Goal: Communication & Community: Connect with others

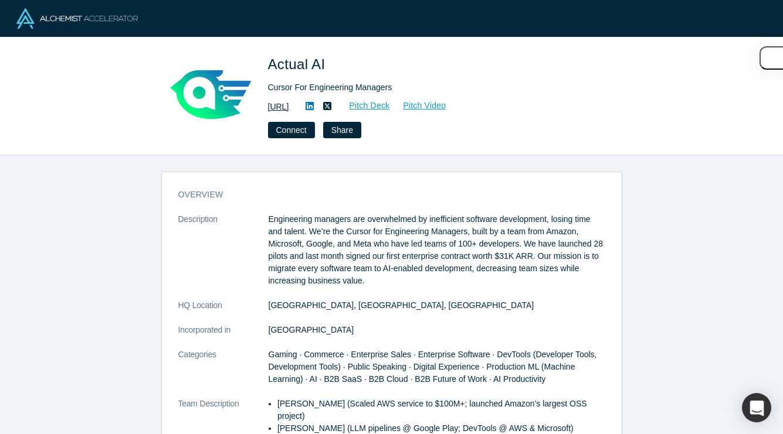
click at [289, 104] on link "https://actual.ai" at bounding box center [278, 107] width 21 height 12
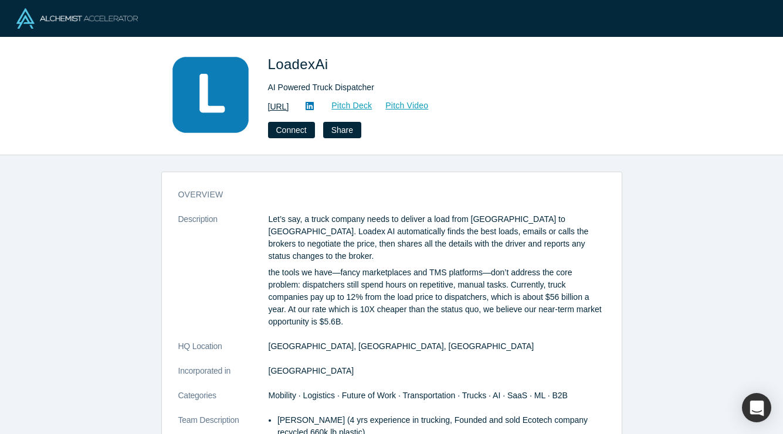
click at [289, 110] on link "https://loadex.ai" at bounding box center [278, 107] width 21 height 12
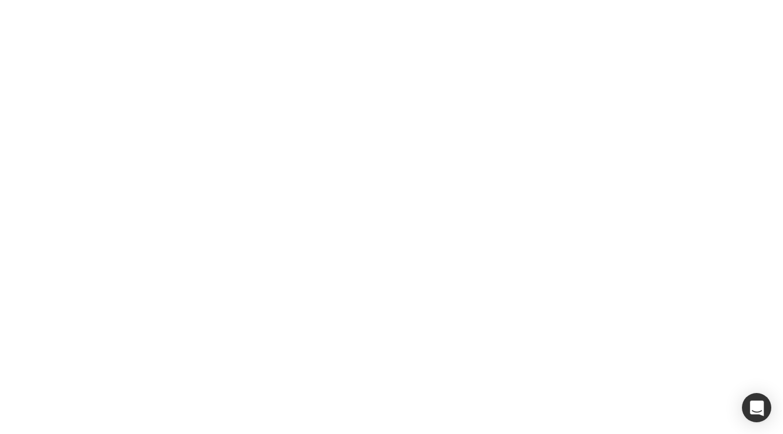
click at [372, 100] on link "Pitch Deck" at bounding box center [345, 105] width 54 height 13
click at [295, 131] on button "Connect" at bounding box center [291, 130] width 47 height 16
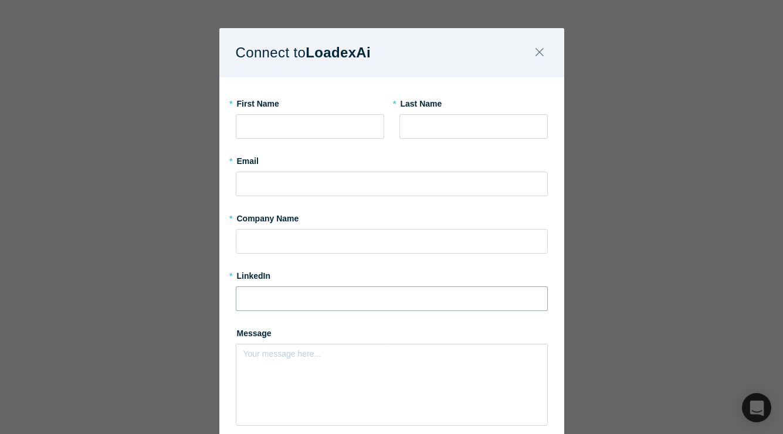
click at [348, 296] on input at bounding box center [392, 299] width 312 height 25
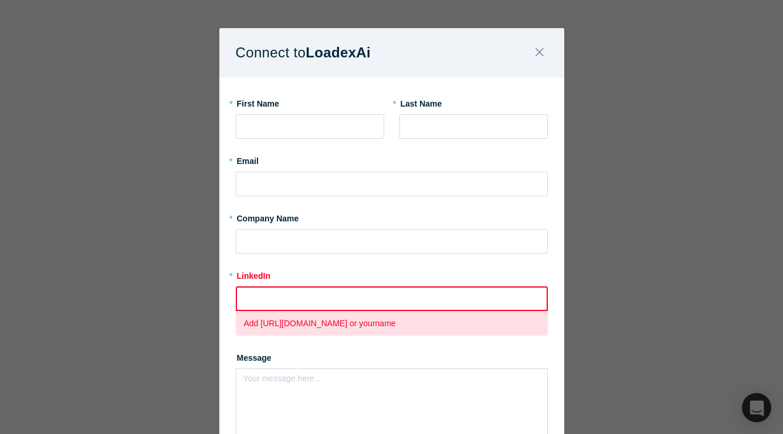
click at [596, 83] on div "Connect to LoadexAi * First Name * Last Name * Email * Company Name * LinkedIn …" at bounding box center [391, 217] width 783 height 434
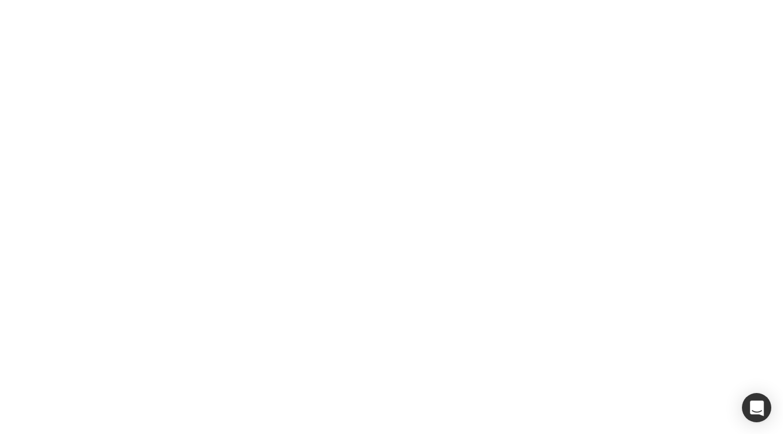
click at [314, 106] on icon at bounding box center [309, 105] width 8 height 9
click at [295, 134] on button "Connect" at bounding box center [291, 130] width 47 height 16
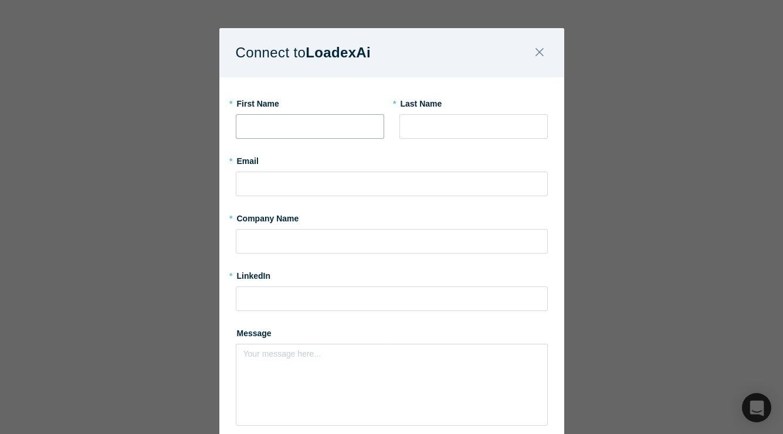
click at [295, 132] on input "text" at bounding box center [310, 126] width 148 height 25
type input "[PERSON_NAME]"
type input "[PERSON_NAME][EMAIL_ADDRESS][DOMAIN_NAME]"
type input "Las Olas Venture Capital"
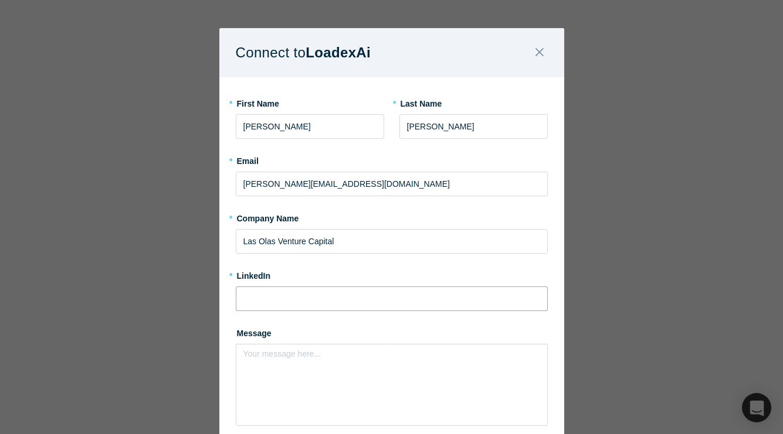
click at [325, 303] on input at bounding box center [392, 299] width 312 height 25
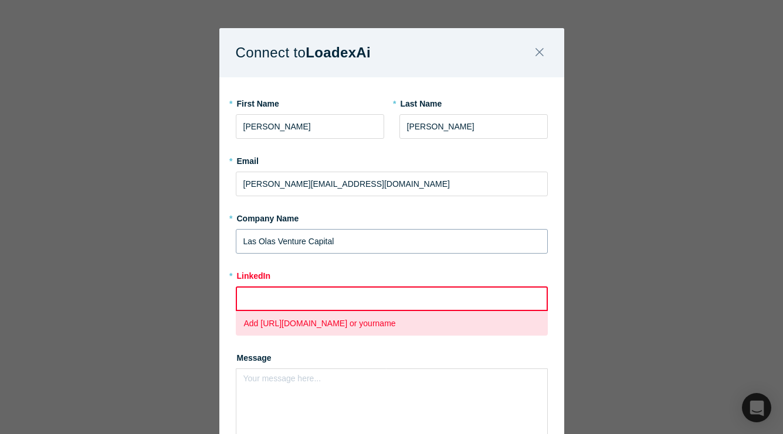
paste input "https://www.linkedin.com/in/elviaperez/"
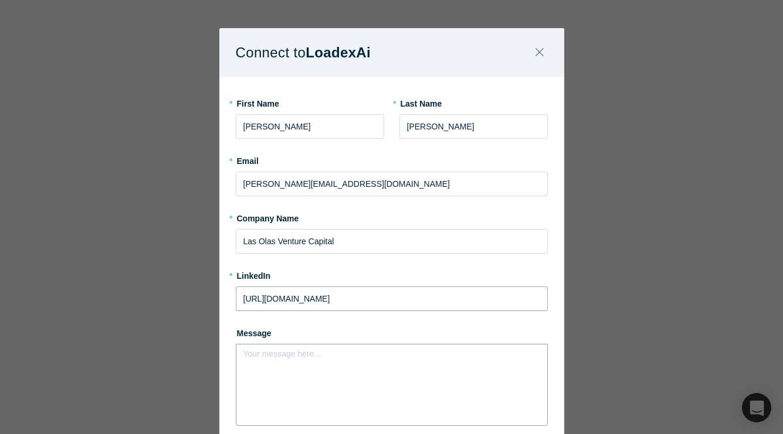
type input "https://www.linkedin.com/in/elviaperez/"
click at [384, 360] on div "rdw-editor" at bounding box center [392, 358] width 282 height 12
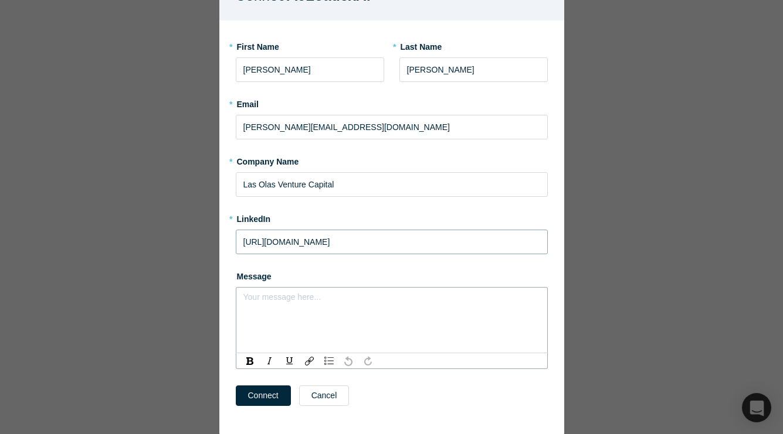
scroll to position [86, 0]
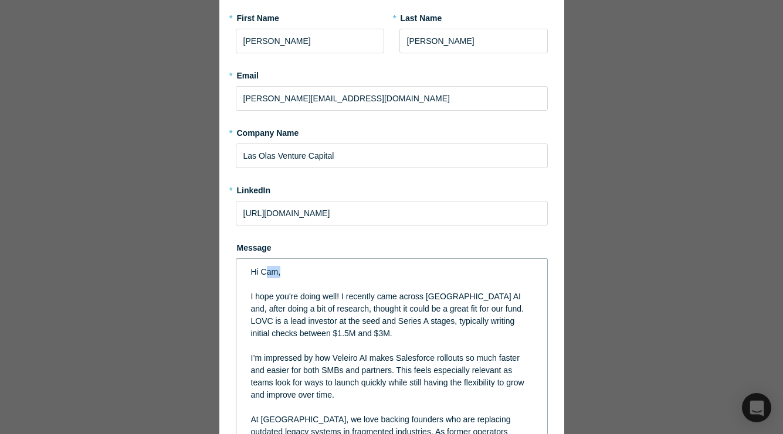
drag, startPoint x: 286, startPoint y: 273, endPoint x: 263, endPoint y: 273, distance: 22.9
click at [263, 273] on div "Hi Cam," at bounding box center [392, 272] width 282 height 12
click at [208, 268] on div "Connect to LoadexAi * First Name Elvia * Last Name Perez * Email elvia@lasolasv…" at bounding box center [391, 217] width 783 height 434
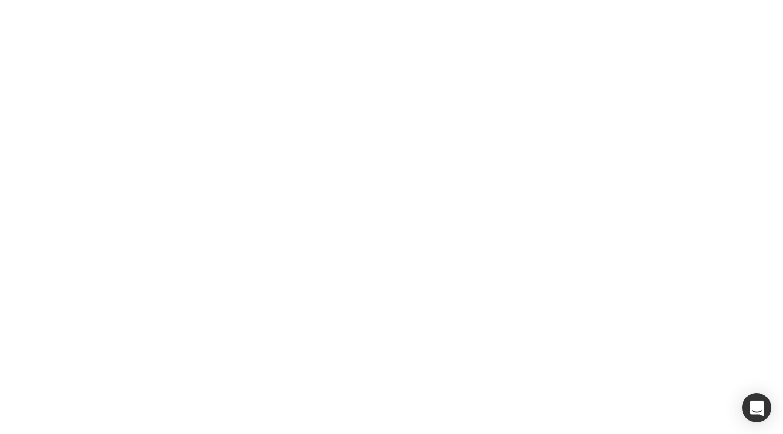
click at [297, 130] on button "Connect" at bounding box center [291, 130] width 47 height 16
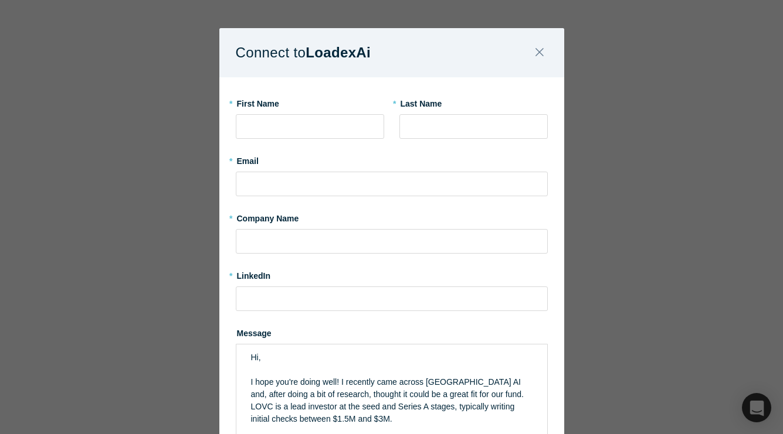
click at [155, 264] on div "Connect to LoadexAi * First Name * Last Name * Email * Company Name * LinkedIn …" at bounding box center [391, 217] width 783 height 434
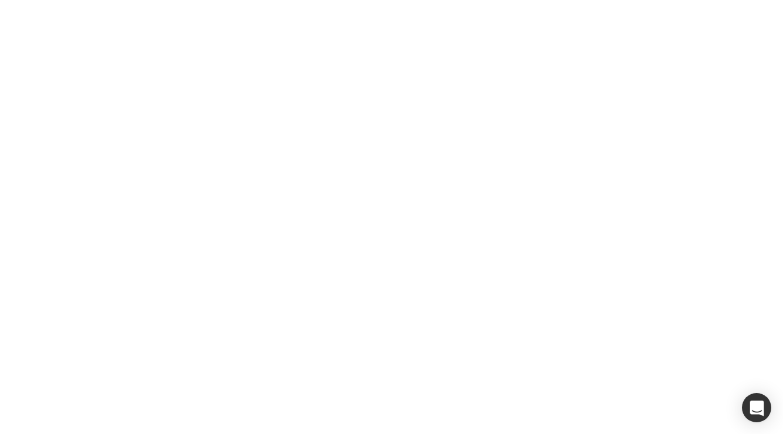
drag, startPoint x: 267, startPoint y: 66, endPoint x: 348, endPoint y: 66, distance: 81.5
click at [349, 66] on div "LoadexAi AI Powered Truck Dispatcher https://loadex.ai Pitch Deck Pitch Video C…" at bounding box center [391, 96] width 461 height 84
copy span "LoadexAi"
click at [295, 130] on button "Connect" at bounding box center [291, 130] width 47 height 16
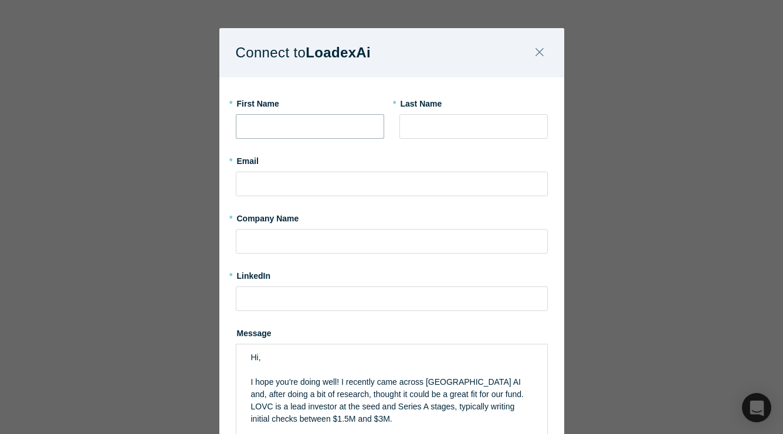
click at [278, 134] on input "text" at bounding box center [310, 126] width 148 height 25
type input "Elvia"
type input "Perez"
type input "elvia@lasolasvc.com"
type input "Las Olas Venture Capital"
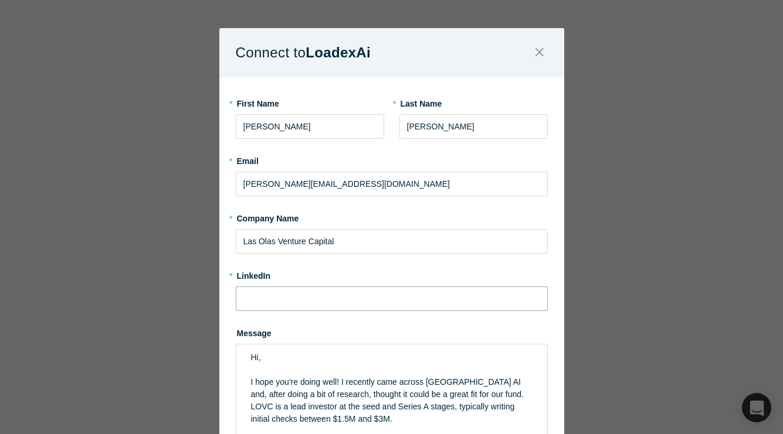
click at [282, 307] on input at bounding box center [392, 299] width 312 height 25
type input "https://www.linkedin.com/in/elviaperez/"
click at [265, 354] on div "Hi," at bounding box center [392, 358] width 282 height 12
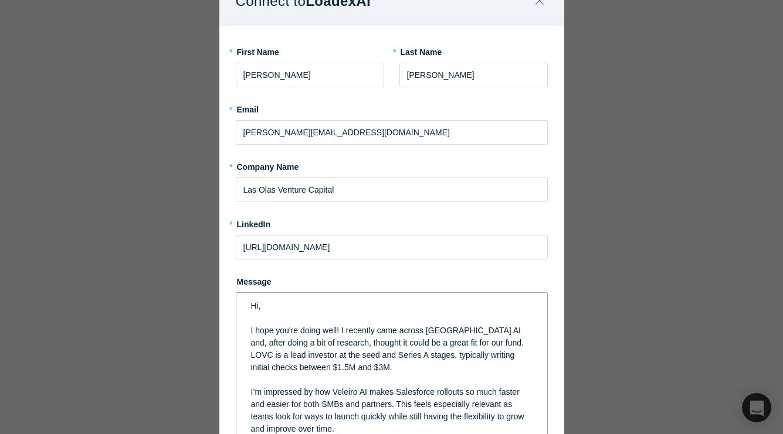
scroll to position [57, 0]
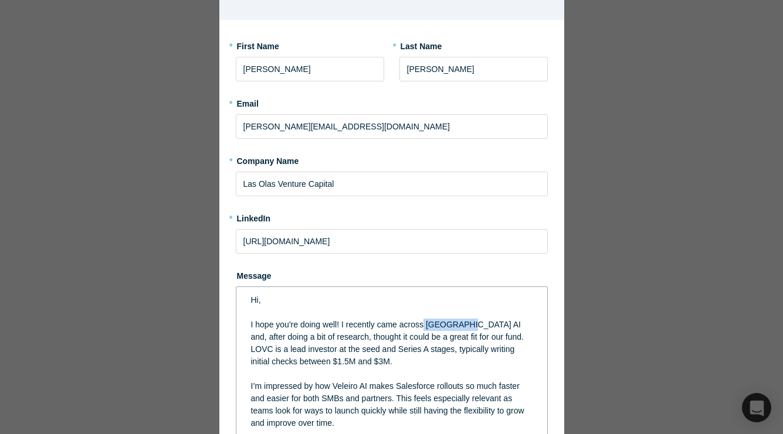
drag, startPoint x: 462, startPoint y: 325, endPoint x: 425, endPoint y: 327, distance: 37.0
click at [425, 327] on span "I hope you're doing well! I recently came across Veleiro AI and, after doing a …" at bounding box center [388, 343] width 275 height 46
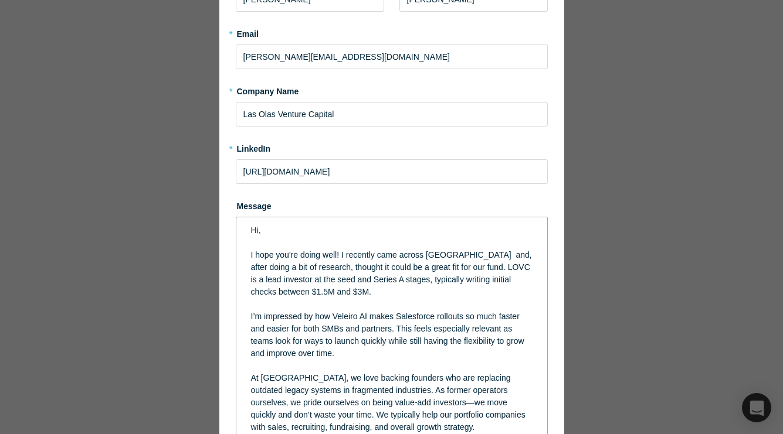
scroll to position [128, 0]
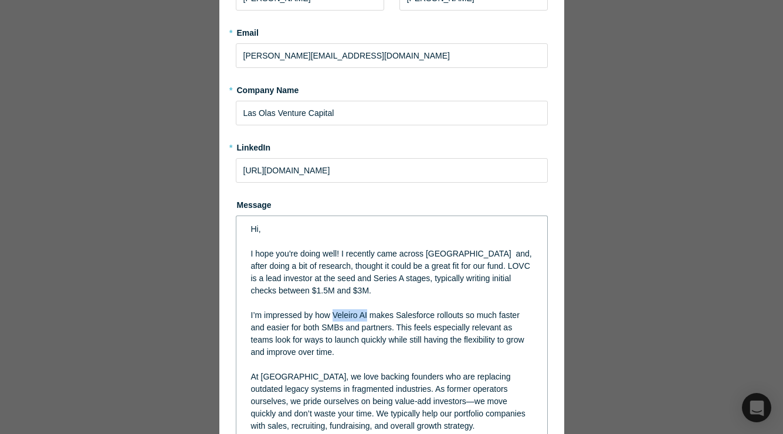
drag, startPoint x: 367, startPoint y: 318, endPoint x: 334, endPoint y: 319, distance: 33.4
click at [334, 319] on span "I’m impressed by how Veleiro AI makes Salesforce rollouts so much faster and ea…" at bounding box center [389, 334] width 276 height 46
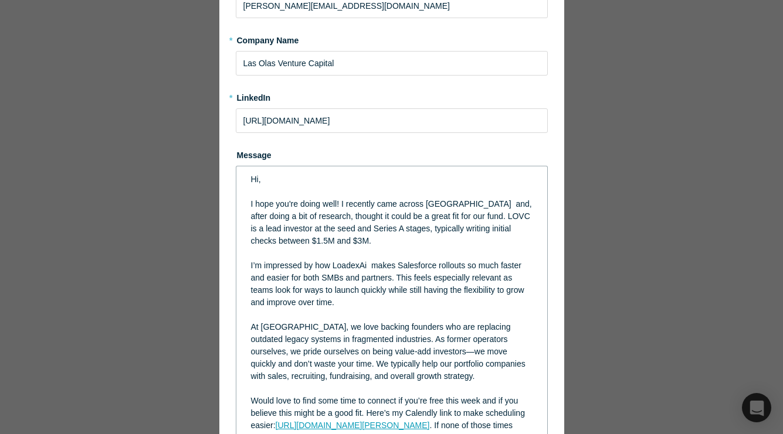
scroll to position [181, 0]
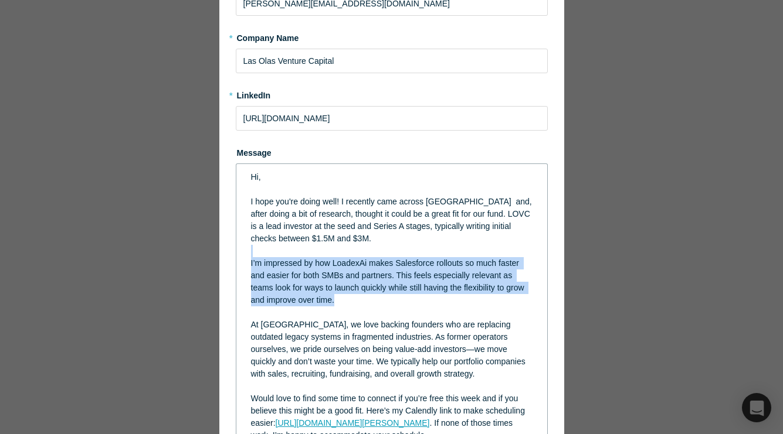
drag, startPoint x: 351, startPoint y: 305, endPoint x: 242, endPoint y: 250, distance: 122.2
click at [242, 250] on div "Hi, I hope you're doing well! I recently came across LoadexAi and, after doing …" at bounding box center [392, 325] width 312 height 323
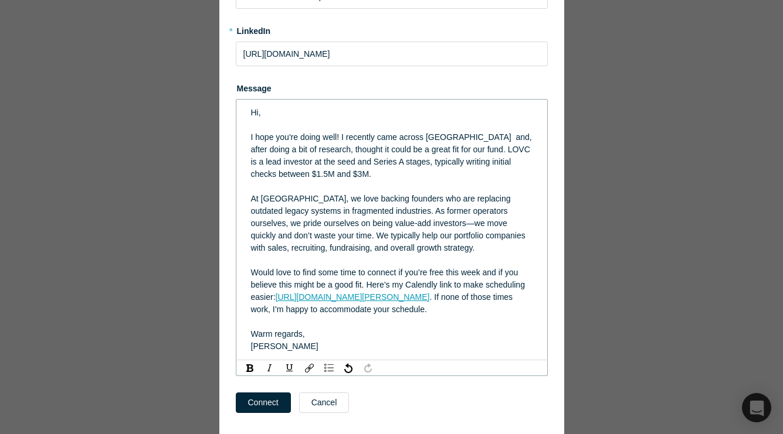
scroll to position [247, 0]
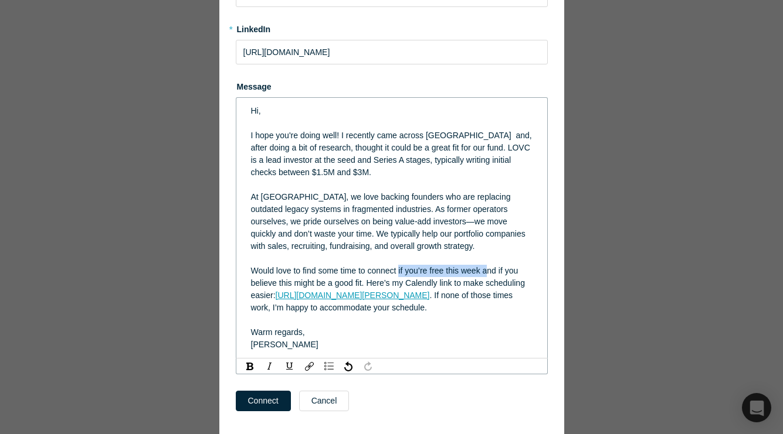
drag, startPoint x: 400, startPoint y: 271, endPoint x: 490, endPoint y: 270, distance: 89.1
click at [490, 270] on span "Would love to find some time to connect if you’re free this week and if you bel…" at bounding box center [389, 283] width 276 height 34
click at [463, 271] on span "Would love to find some time to connect if you’re free this week and if you bel…" at bounding box center [389, 283] width 276 height 34
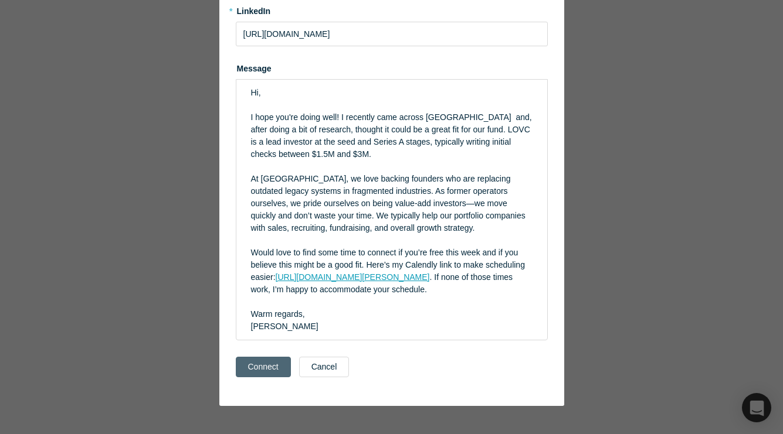
scroll to position [265, 0]
click at [256, 371] on button "Connect" at bounding box center [263, 367] width 55 height 21
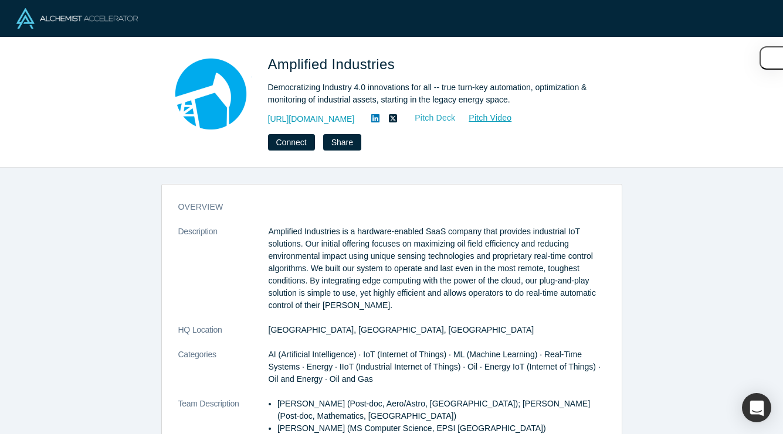
click at [450, 119] on link "Pitch Deck" at bounding box center [429, 117] width 54 height 13
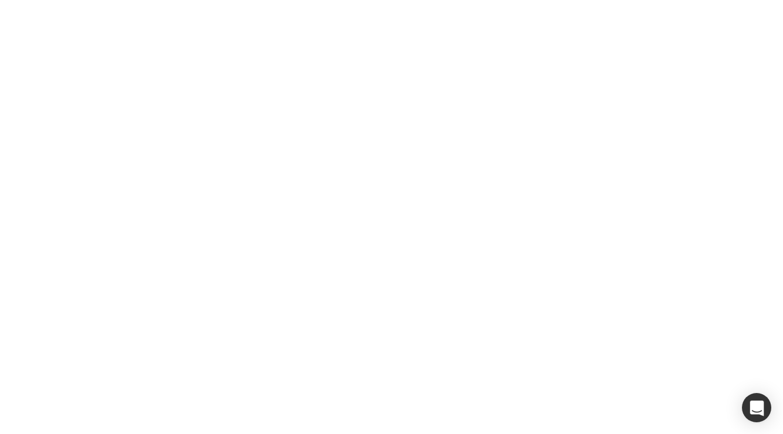
scroll to position [58, 0]
click at [372, 102] on link "Pitch Deck" at bounding box center [345, 105] width 54 height 13
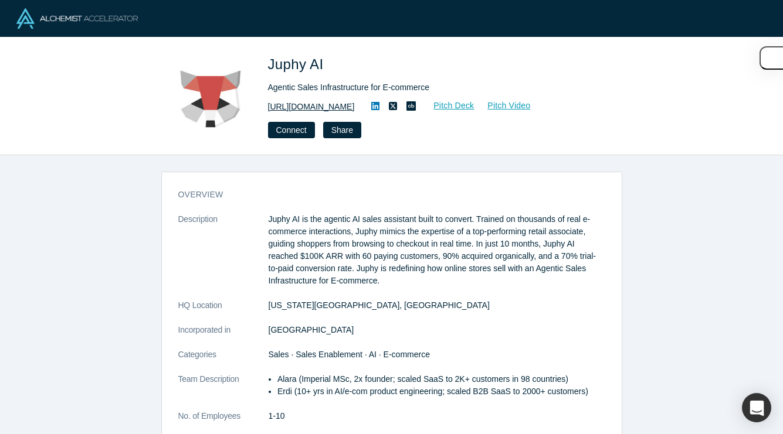
click at [298, 109] on link "https://juphy.com/" at bounding box center [311, 107] width 87 height 12
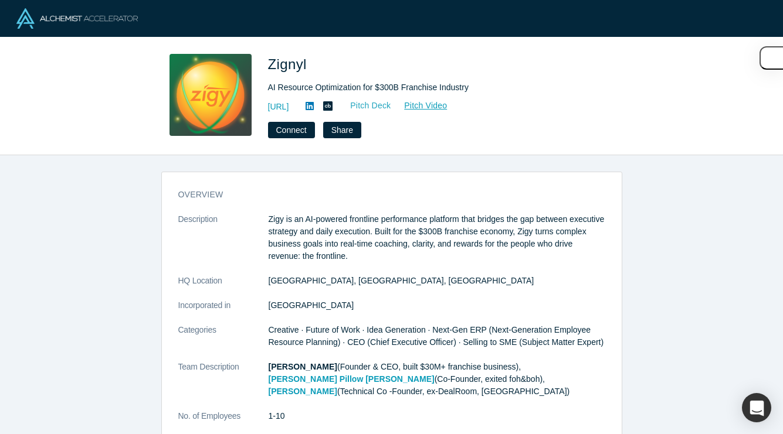
click at [389, 107] on link "Pitch Deck" at bounding box center [364, 105] width 54 height 13
click at [289, 103] on link "[URL]" at bounding box center [278, 107] width 21 height 12
click at [287, 131] on button "Connect" at bounding box center [291, 130] width 47 height 16
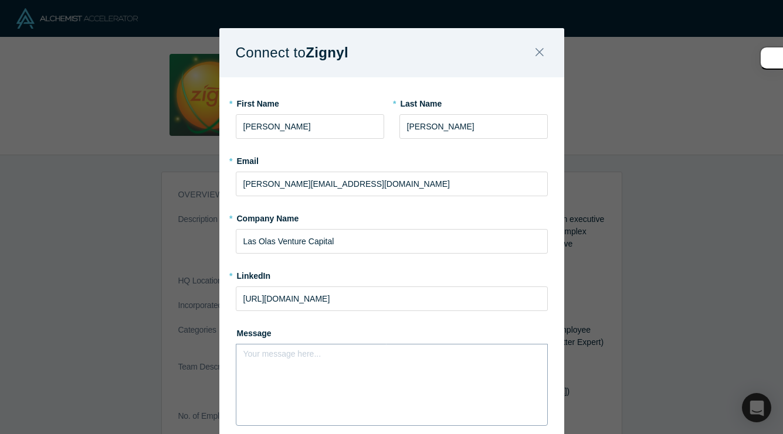
click at [310, 359] on div "rdw-editor" at bounding box center [392, 358] width 282 height 12
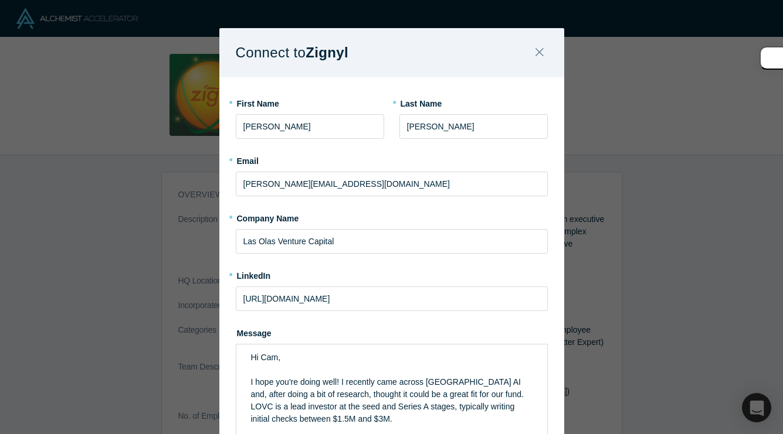
click at [655, 220] on div "Connect to Zignyl * First Name Elvia * Last Name Perez * Email elvia@lasolasvc.…" at bounding box center [391, 217] width 783 height 434
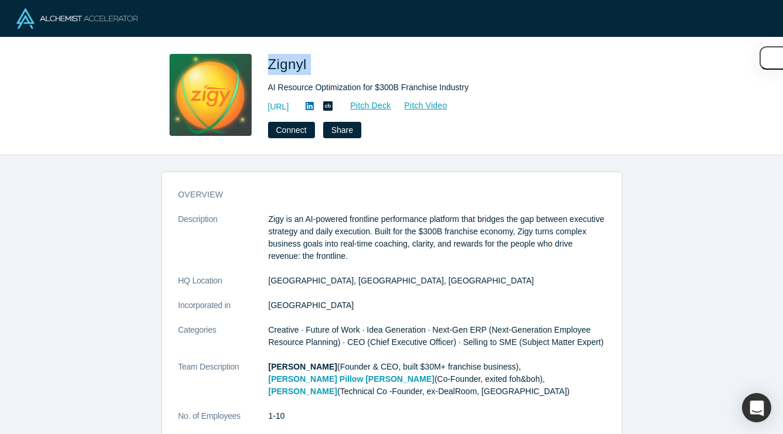
drag, startPoint x: 264, startPoint y: 64, endPoint x: 345, endPoint y: 65, distance: 81.5
click at [345, 65] on div "Zignyl AI Resource Optimization for $300B Franchise Industry https://zigy.ai/ P…" at bounding box center [391, 96] width 461 height 84
copy span "Zignyl"
click at [292, 135] on button "Connect" at bounding box center [291, 130] width 47 height 16
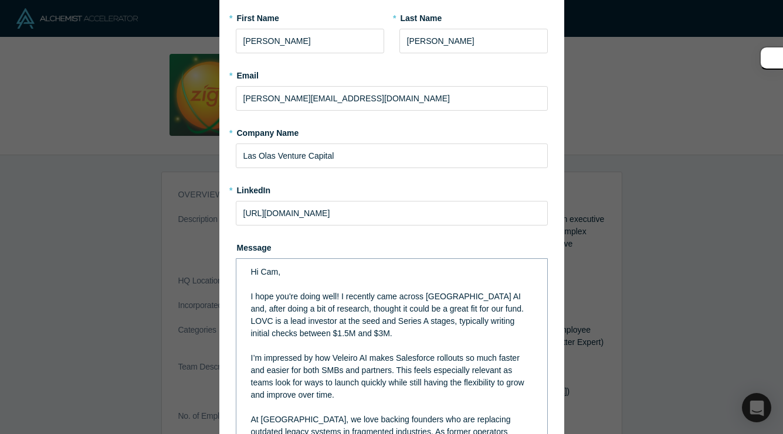
scroll to position [97, 0]
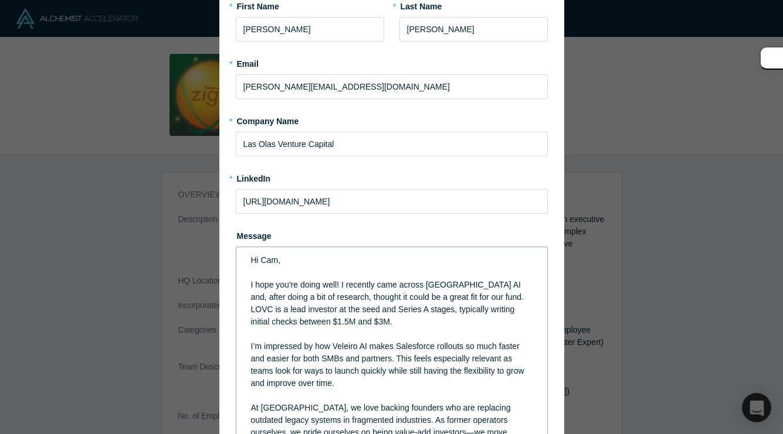
click at [278, 261] on span "Hi Cam," at bounding box center [266, 260] width 30 height 9
drag, startPoint x: 429, startPoint y: 285, endPoint x: 461, endPoint y: 285, distance: 31.7
click at [461, 285] on span "I hope you're doing well! I recently came across Veleiro AI and, after doing a …" at bounding box center [388, 303] width 275 height 46
drag, startPoint x: 335, startPoint y: 345, endPoint x: 368, endPoint y: 347, distance: 33.5
click at [368, 347] on span "I’m impressed by how Veleiro AI makes Salesforce rollouts so much faster and ea…" at bounding box center [389, 365] width 276 height 46
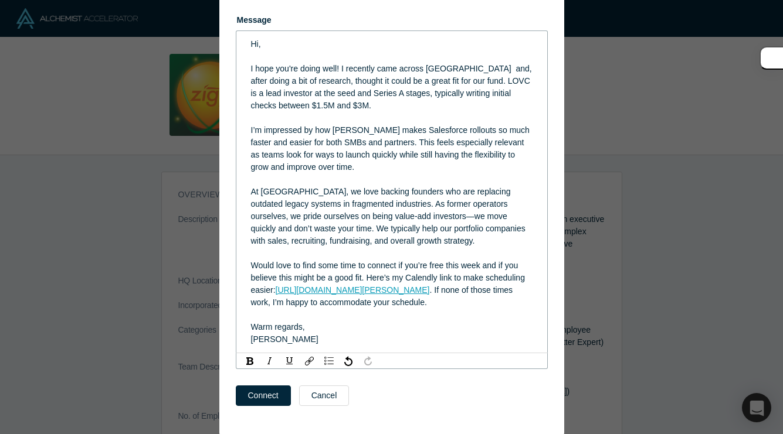
scroll to position [315, 0]
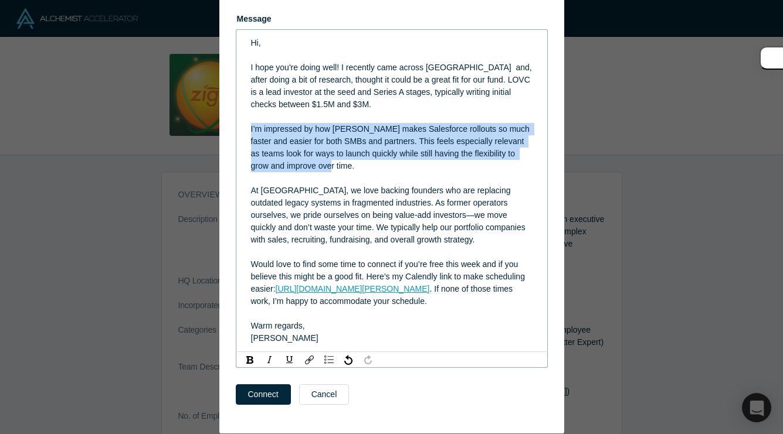
drag, startPoint x: 321, startPoint y: 169, endPoint x: 237, endPoint y: 125, distance: 94.1
click at [237, 125] on div "Hi, I hope you're doing well! I recently came across Zignyl and, after doing a …" at bounding box center [392, 190] width 312 height 323
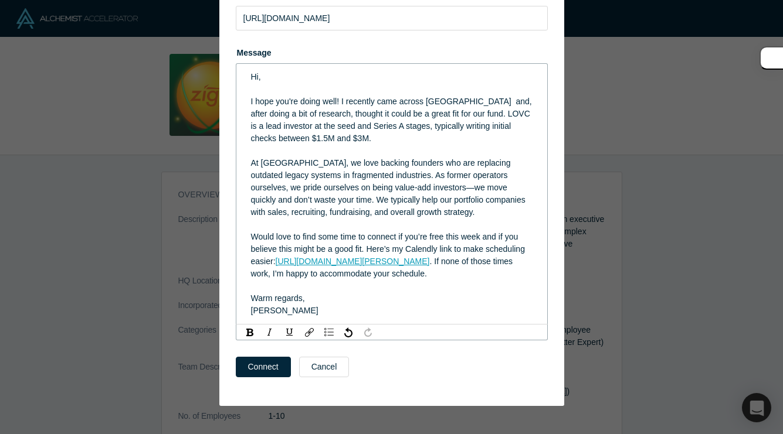
scroll to position [281, 0]
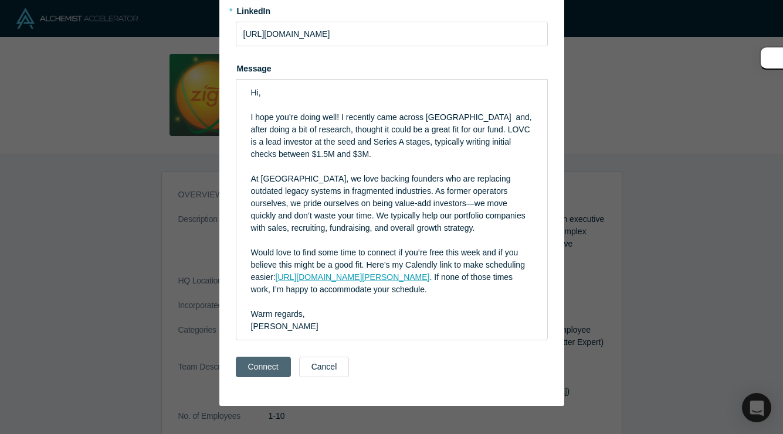
click at [262, 365] on button "Connect" at bounding box center [263, 367] width 55 height 21
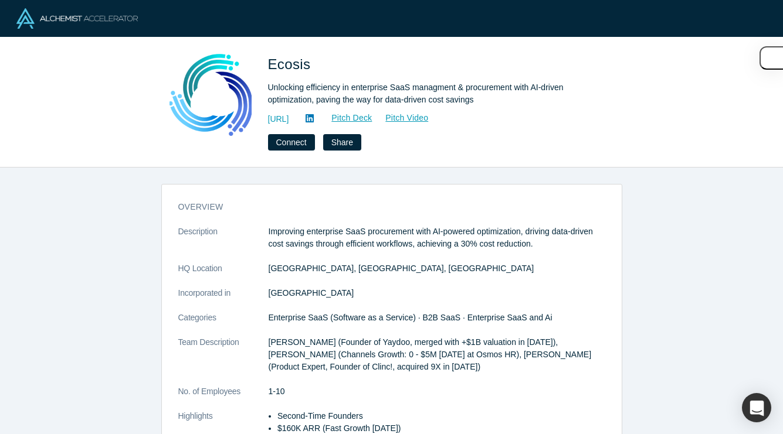
click at [314, 115] on icon at bounding box center [309, 118] width 8 height 8
click at [372, 118] on link "Pitch Deck" at bounding box center [345, 117] width 54 height 13
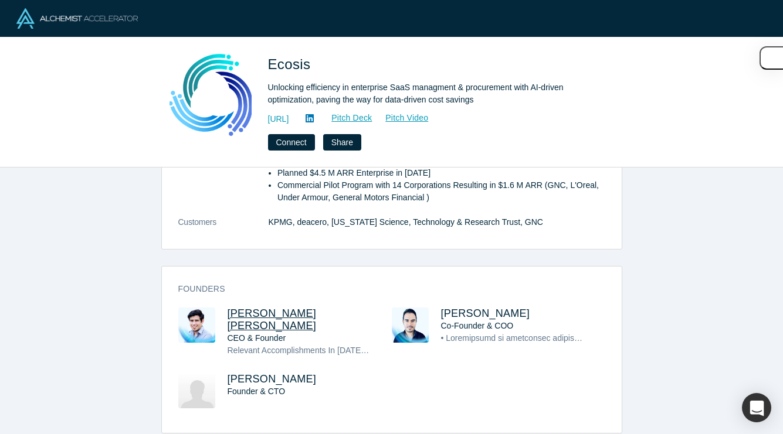
scroll to position [267, 0]
click at [259, 312] on span "Roberto Flores Riveroll" at bounding box center [271, 320] width 89 height 24
click at [474, 310] on span "Enrique Arredondo" at bounding box center [485, 314] width 89 height 12
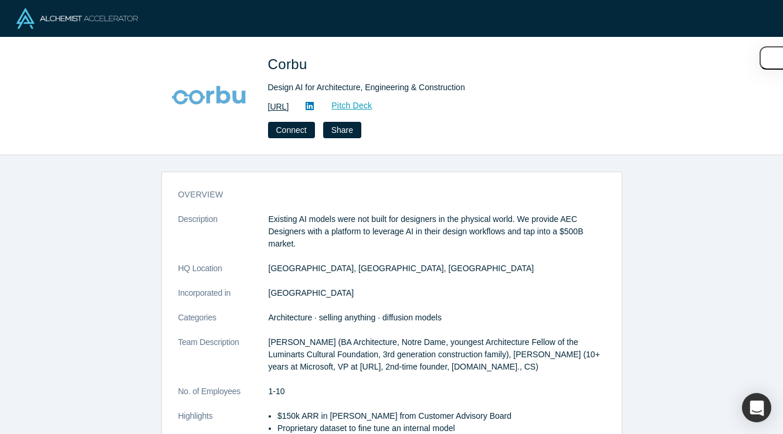
click at [289, 106] on link "[URL]" at bounding box center [278, 107] width 21 height 12
